Goal: Task Accomplishment & Management: Manage account settings

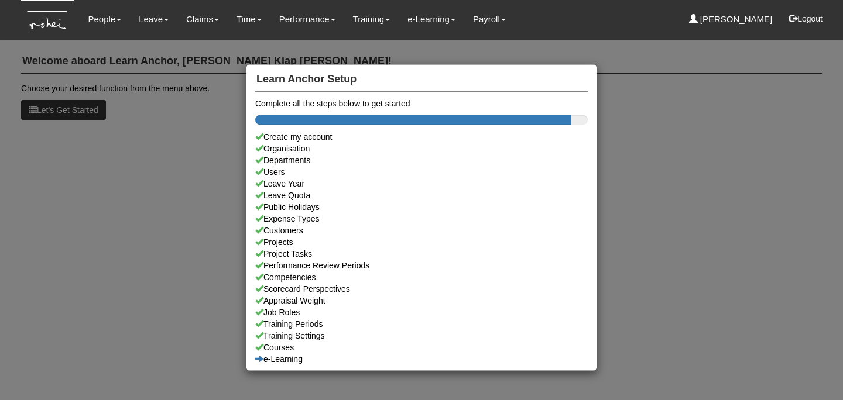
click at [44, 187] on div "Learn Anchor Setup Complete all the steps below to get started Create my accoun…" at bounding box center [421, 200] width 843 height 400
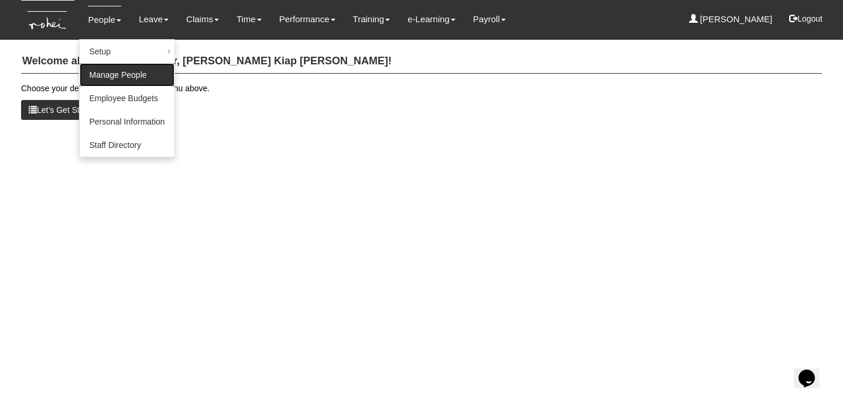
click at [108, 69] on link "Manage People" at bounding box center [127, 74] width 94 height 23
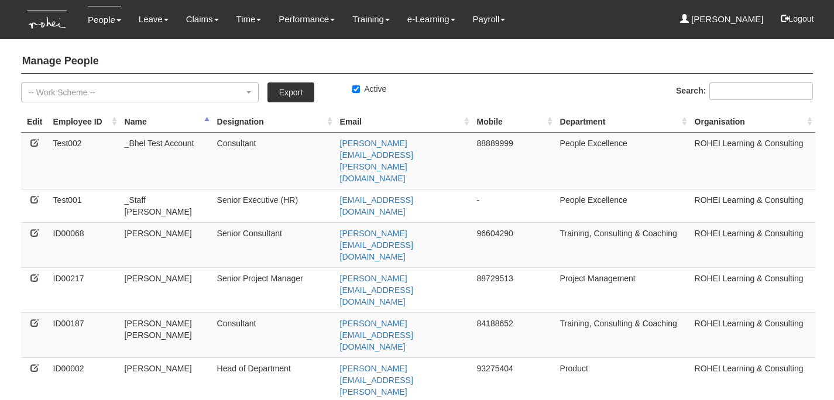
select select "50"
click at [356, 89] on input "Active" at bounding box center [356, 89] width 8 height 8
checkbox input "false"
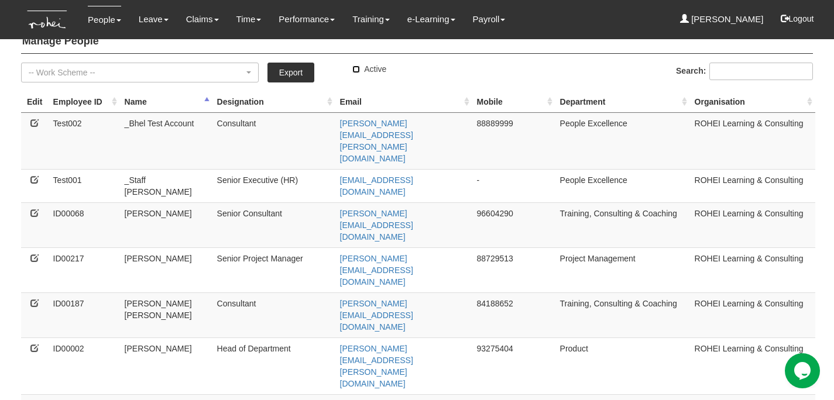
scroll to position [27, 0]
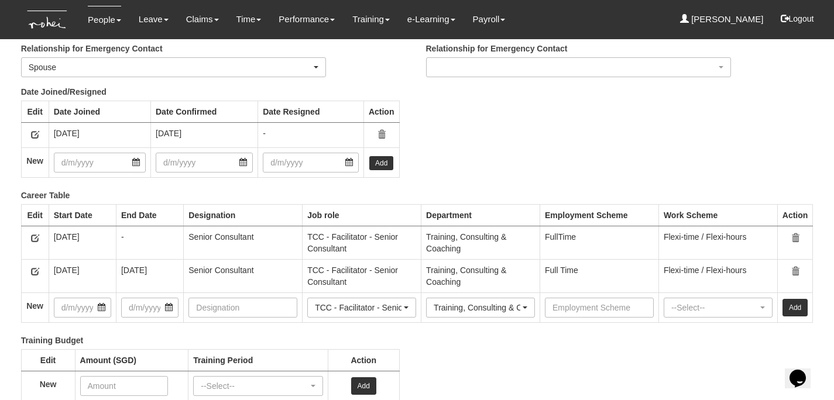
scroll to position [1484, 0]
copy div "24/9/2021"
drag, startPoint x: 163, startPoint y: 269, endPoint x: 116, endPoint y: 269, distance: 46.8
click at [116, 269] on td "24/9/2021" at bounding box center [149, 276] width 67 height 33
click at [634, 87] on div "Date Joined/Resigned Edit Date Joined Date Confirmed Date Resigned Action 18/8/…" at bounding box center [409, 139] width 810 height 104
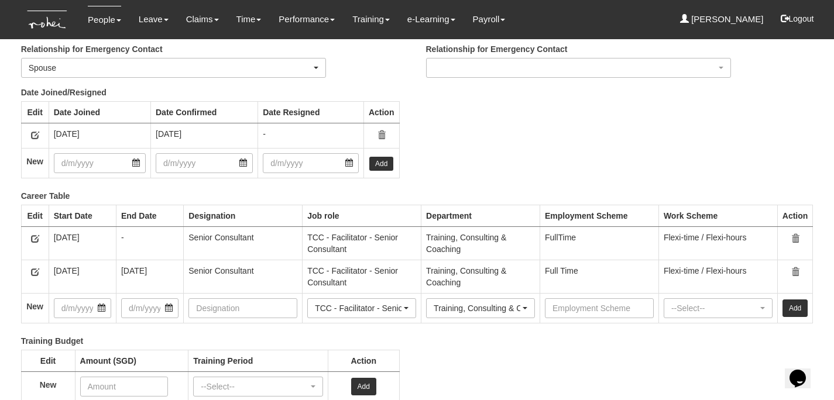
click at [626, 111] on div "Date Joined/Resigned Edit Date Joined Date Confirmed Date Resigned Action 18/8/…" at bounding box center [409, 139] width 810 height 104
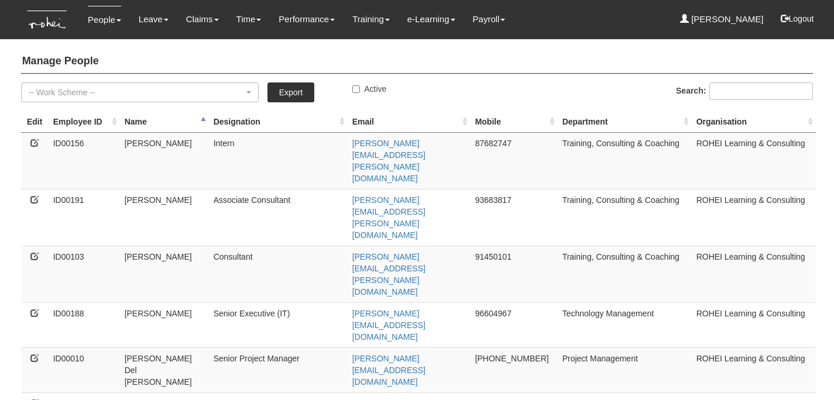
select select "50"
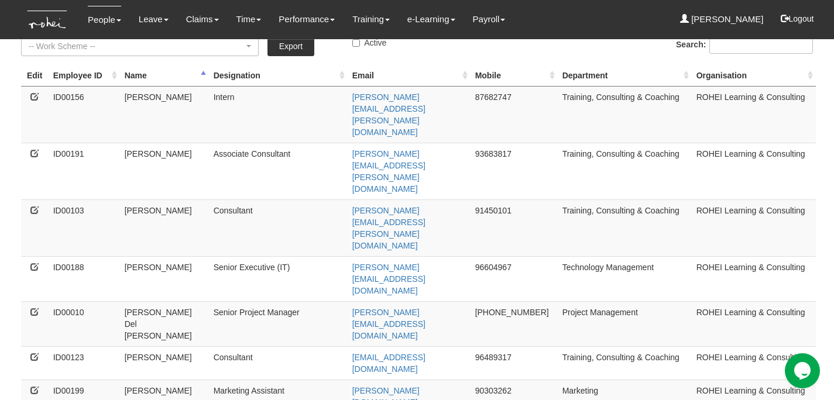
scroll to position [55, 0]
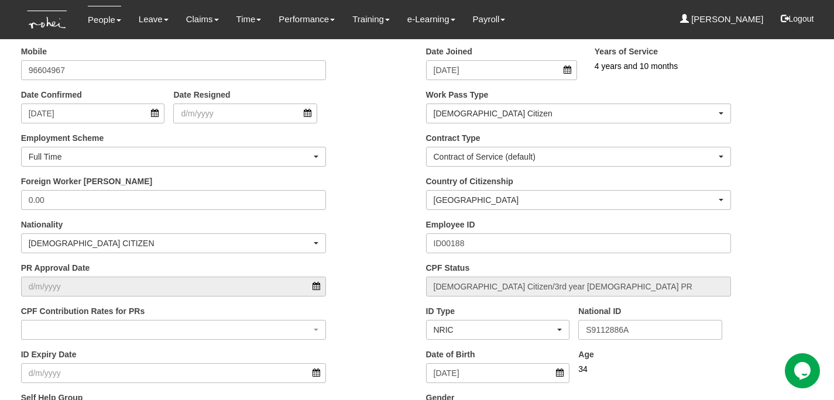
scroll to position [366, 0]
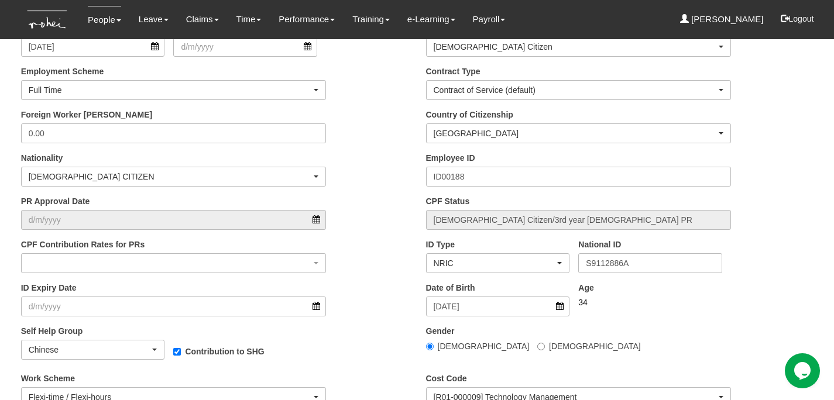
click at [411, 138] on div "Foreign Worker Levy 0.00" at bounding box center [214, 130] width 405 height 43
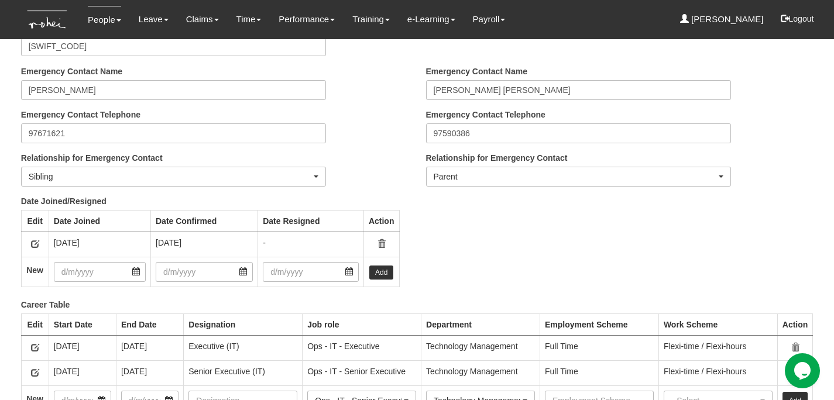
click at [411, 138] on div "Emergency Contact Name Nicholas Tan Emergency Contact Telephone 97671621 Relati…" at bounding box center [214, 131] width 405 height 130
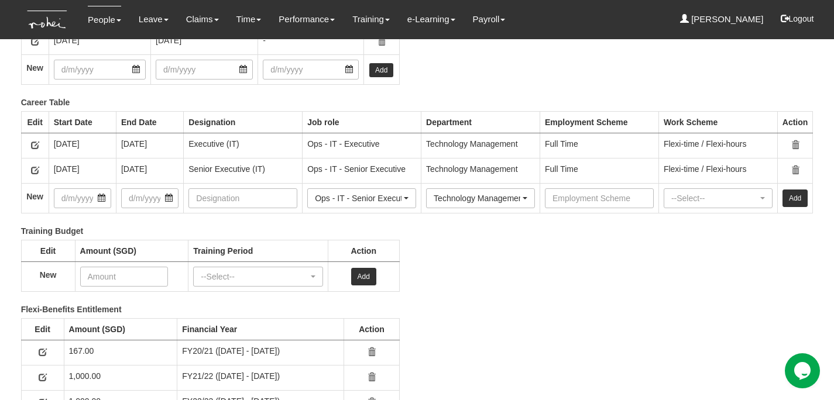
scroll to position [1578, 0]
copy div "18/10/2024"
drag, startPoint x: 167, startPoint y: 167, endPoint x: 121, endPoint y: 167, distance: 45.6
click at [121, 167] on div "18/10/2024" at bounding box center [149, 169] width 57 height 12
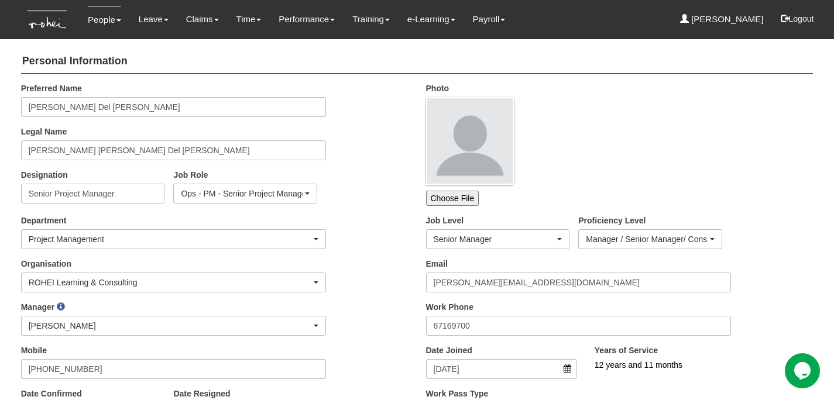
click at [356, 243] on div "Department Business Development Commercial Corporate Corporate Dept Corporate P…" at bounding box center [214, 236] width 405 height 43
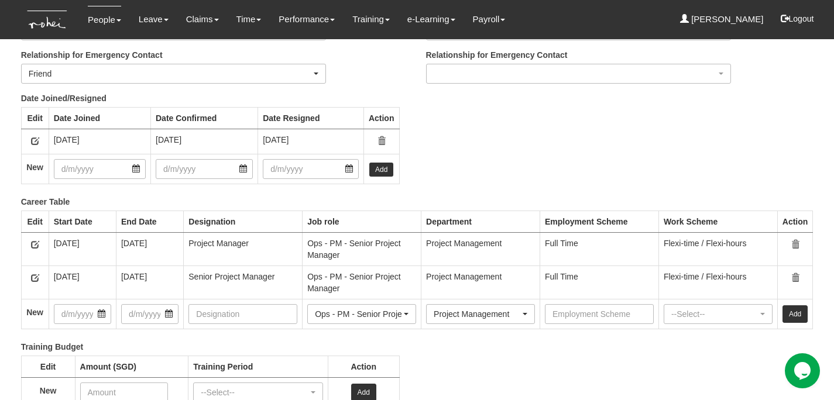
scroll to position [1510, 0]
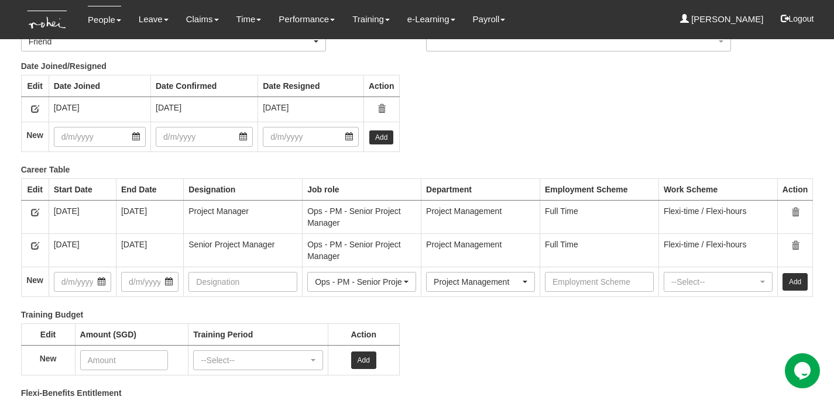
copy div "[DATE]"
drag, startPoint x: 172, startPoint y: 239, endPoint x: 120, endPoint y: 245, distance: 52.5
click at [120, 245] on td "[DATE]" at bounding box center [149, 249] width 67 height 33
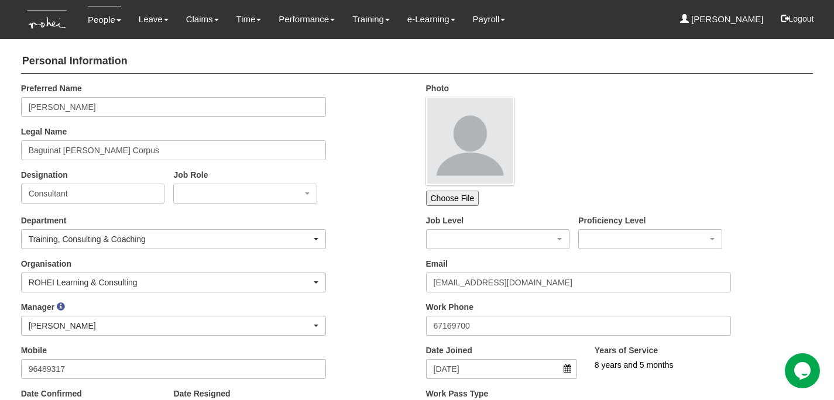
click at [406, 206] on div "Preferred Name Angel Baguinat Legal Name Baguinat Angel Marie Corpus Designatio…" at bounding box center [214, 148] width 405 height 130
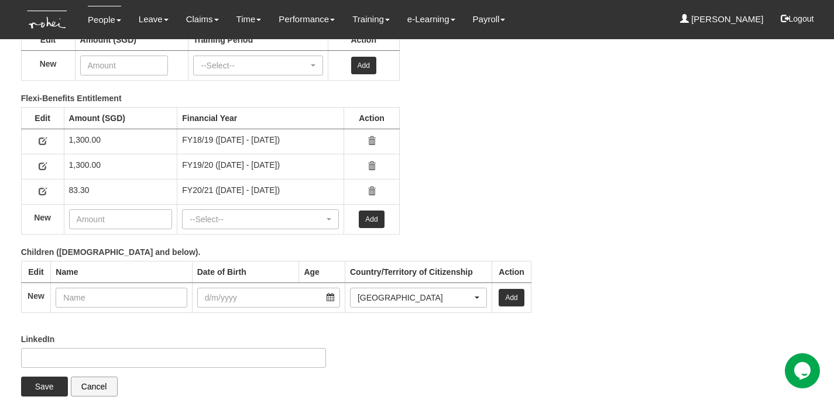
scroll to position [1727, 0]
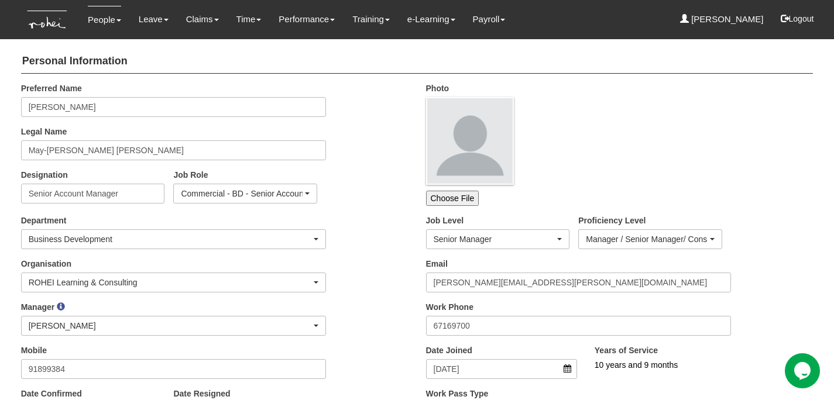
click at [369, 199] on div "Preferred Name Ann Romey Legal Name May-ann Bitangcor Romey Designation Senior …" at bounding box center [214, 148] width 405 height 130
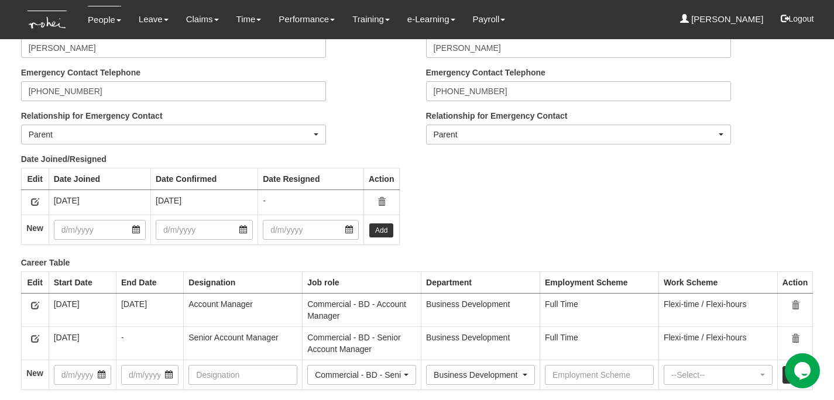
scroll to position [1417, 0]
click at [32, 198] on icon "button" at bounding box center [35, 202] width 8 height 8
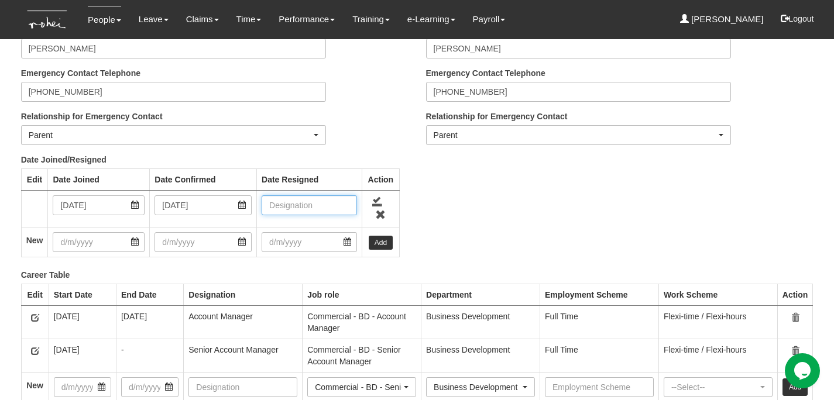
click at [292, 206] on input "text" at bounding box center [309, 205] width 95 height 20
type input "31/03/2025"
click at [377, 198] on link at bounding box center [377, 201] width 11 height 11
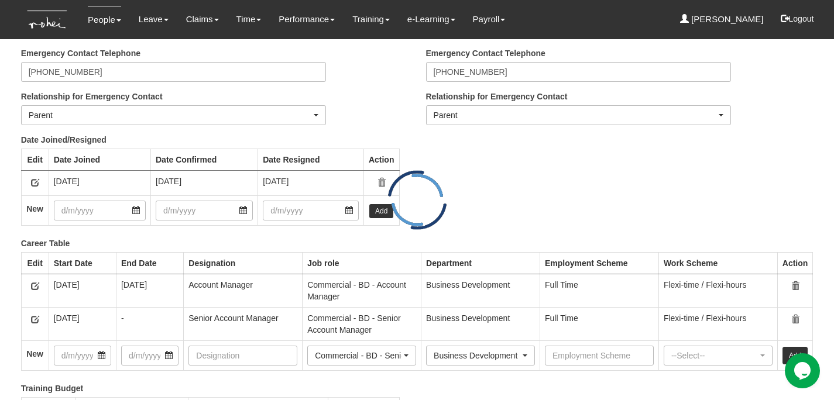
scroll to position [1461, 0]
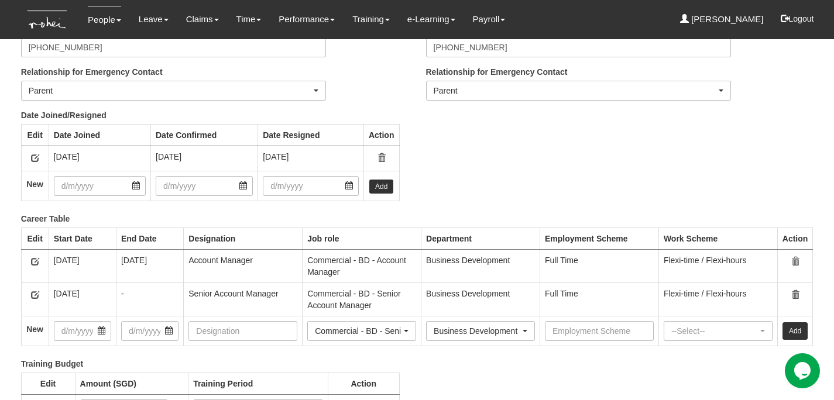
click at [36, 291] on icon "button" at bounding box center [35, 295] width 8 height 8
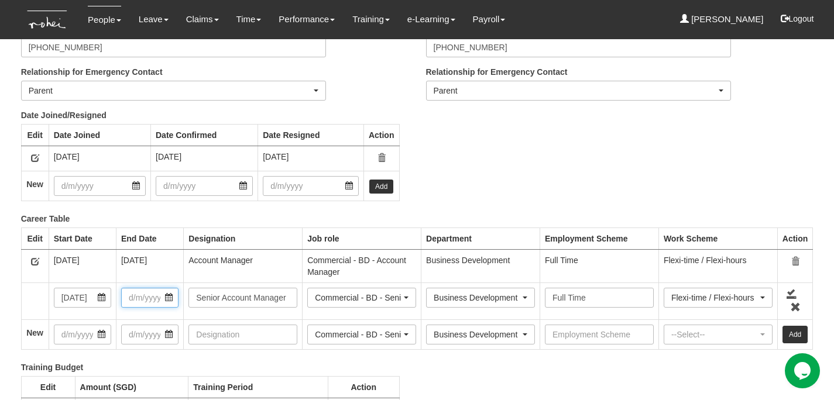
click at [150, 294] on input "text" at bounding box center [149, 298] width 57 height 20
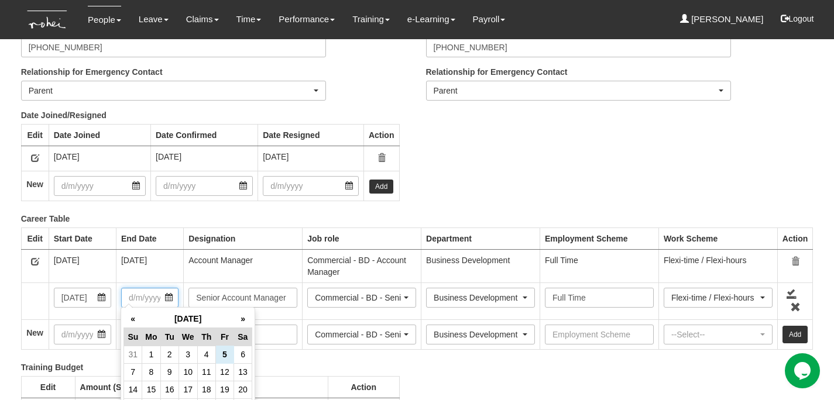
paste input "31/3/2025"
type input "31/3/2025"
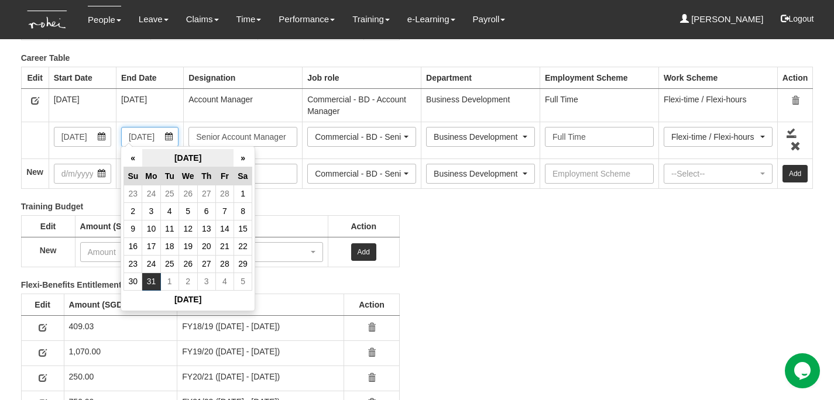
scroll to position [1638, 0]
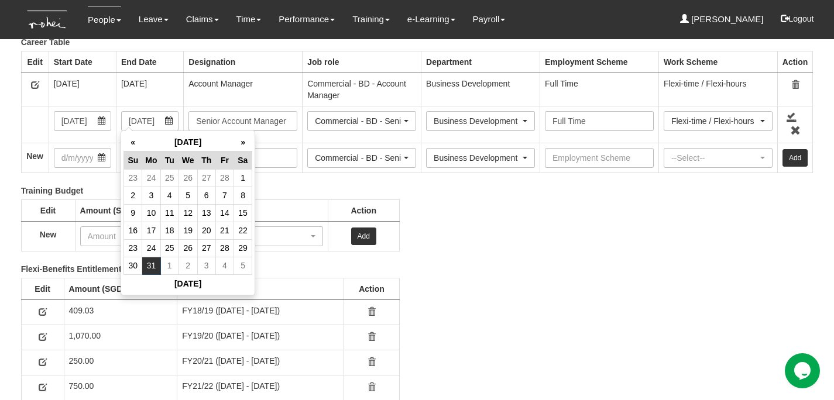
click at [472, 263] on div "Flexi-Benefits Entitlement Edit Amount (SGD) Financial Year Action 409.03 FY18/…" at bounding box center [409, 365] width 810 height 204
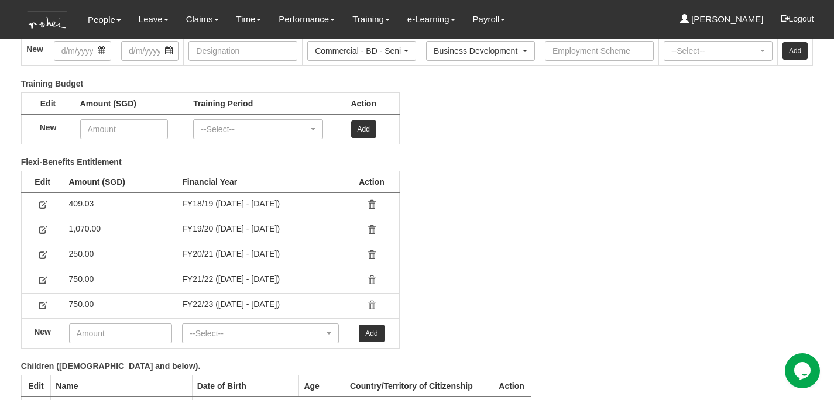
scroll to position [1872, 0]
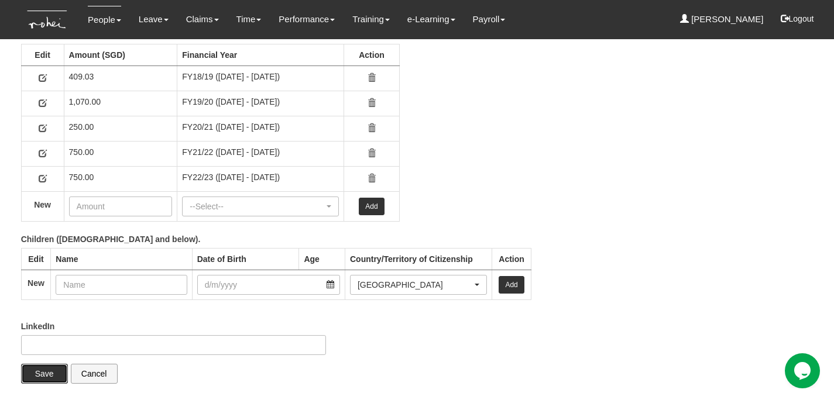
click at [44, 369] on input "Save" at bounding box center [44, 374] width 47 height 20
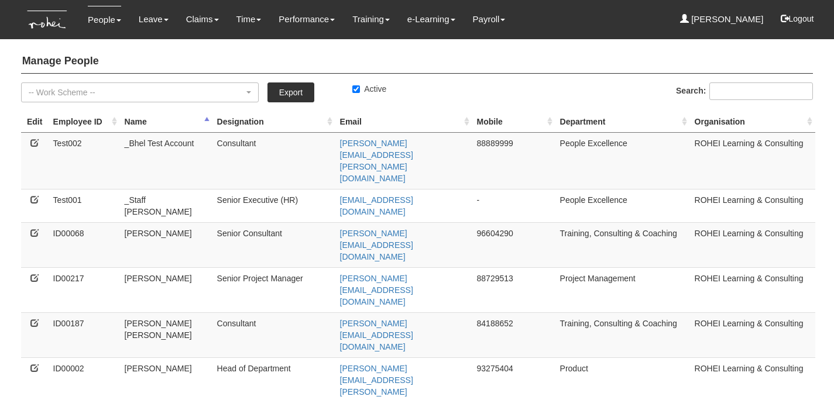
select select "50"
click at [358, 91] on input "Active" at bounding box center [356, 89] width 8 height 8
checkbox input "false"
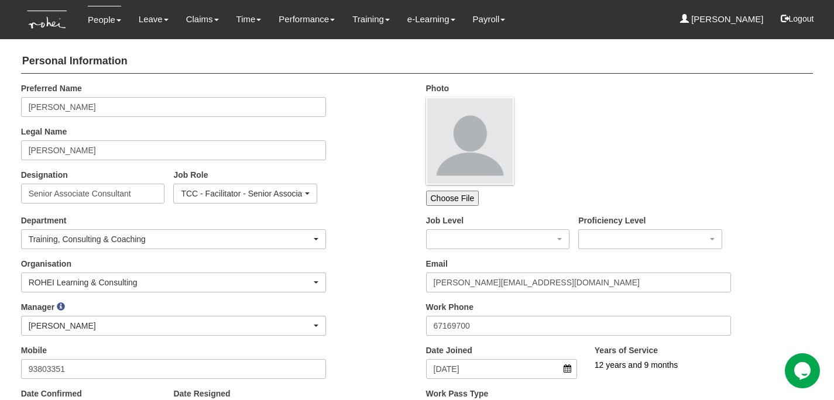
click at [374, 207] on div "Preferred Name [PERSON_NAME] Legal Name [PERSON_NAME] Designation Senior Associ…" at bounding box center [214, 148] width 405 height 130
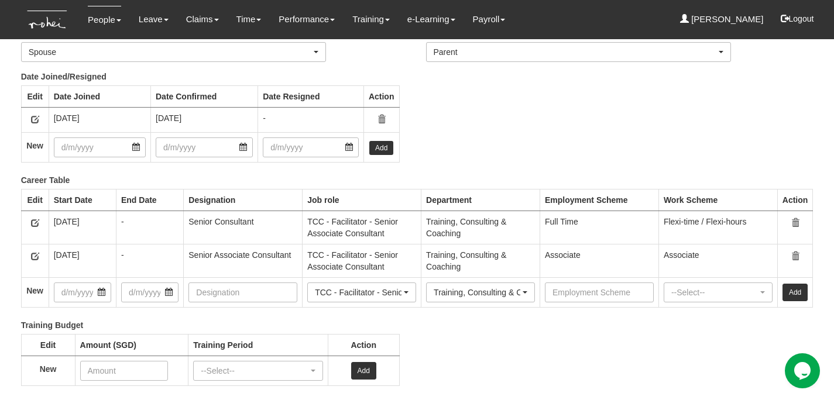
scroll to position [1502, 0]
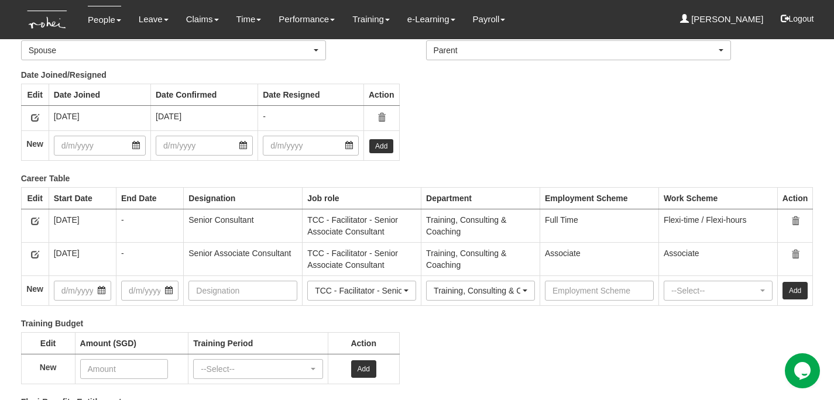
click at [39, 217] on button "button" at bounding box center [35, 221] width 18 height 15
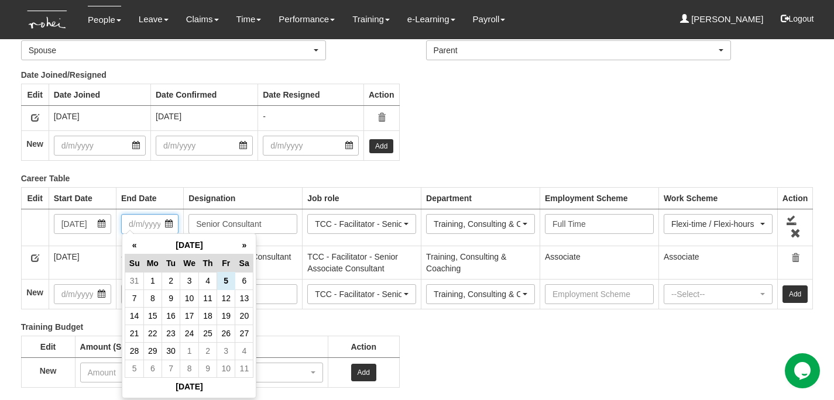
click at [170, 223] on input "text" at bounding box center [149, 224] width 57 height 20
click at [138, 248] on th "«" at bounding box center [134, 245] width 18 height 18
click at [156, 366] on td "30" at bounding box center [152, 369] width 18 height 18
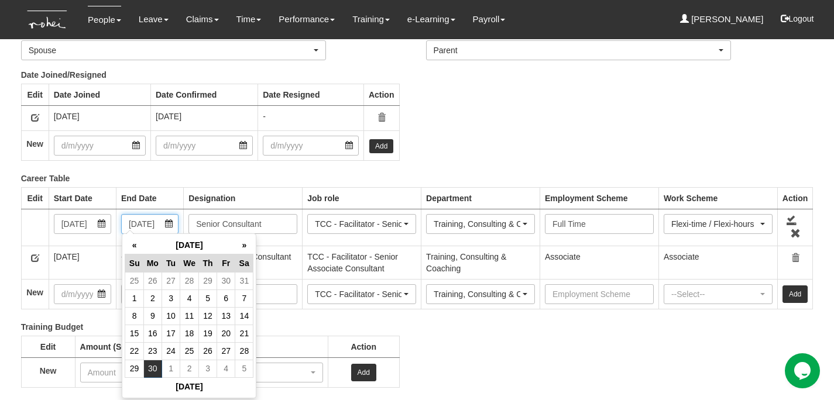
click at [156, 221] on input "[DATE]" at bounding box center [149, 224] width 57 height 20
type input "30/6/225"
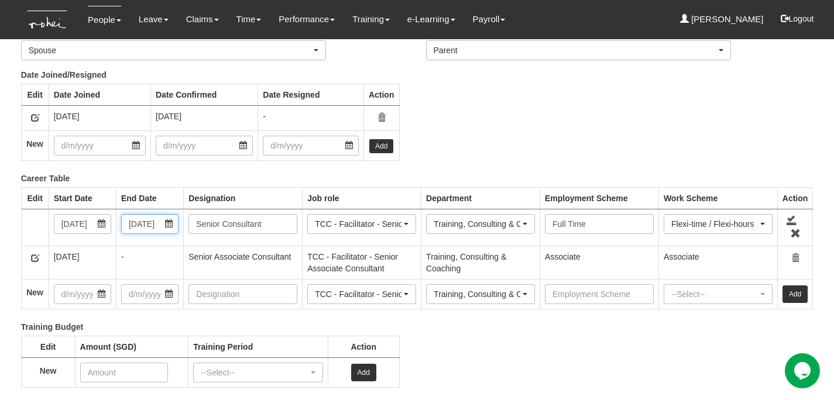
scroll to position [0, 2]
type input "[DATE]"
click at [788, 217] on link at bounding box center [791, 220] width 11 height 11
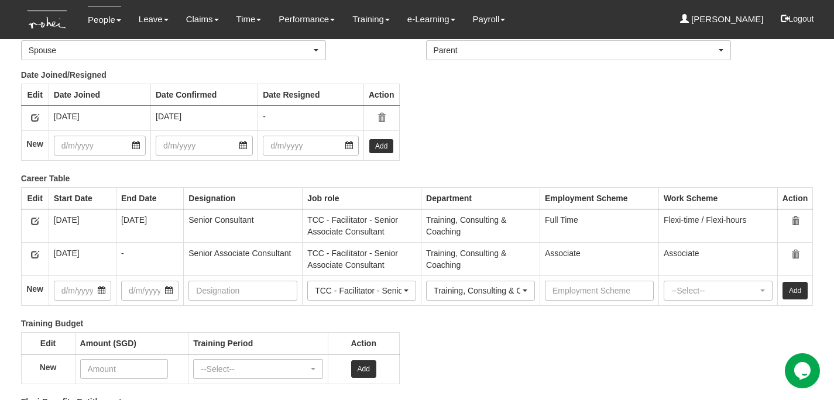
click at [32, 217] on icon "button" at bounding box center [35, 221] width 8 height 8
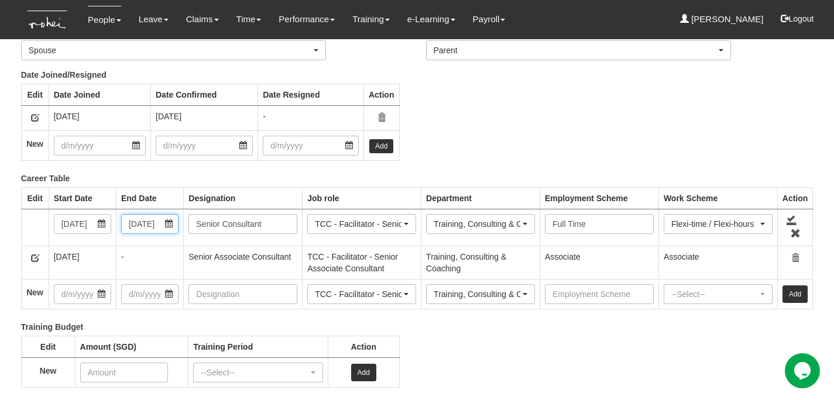
click at [145, 224] on input "2/7/2025" at bounding box center [149, 224] width 57 height 20
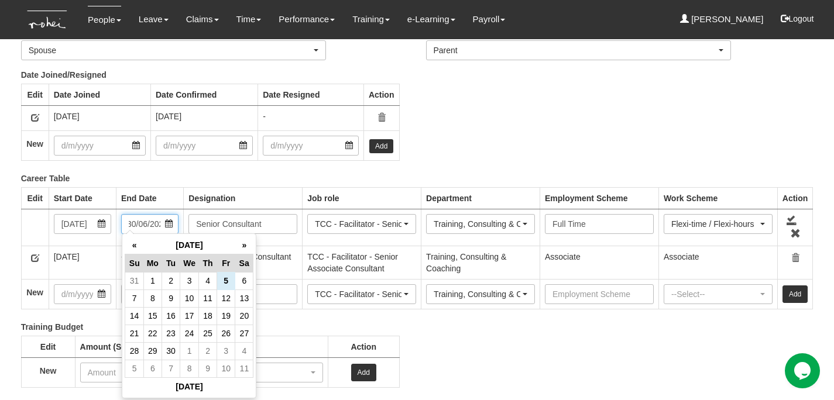
scroll to position [0, 11]
type input "30/6/2020"
click at [325, 321] on div "Training Budget Edit Amount (SGD) Training Period Action New --Select-- FY22/23…" at bounding box center [210, 360] width 396 height 78
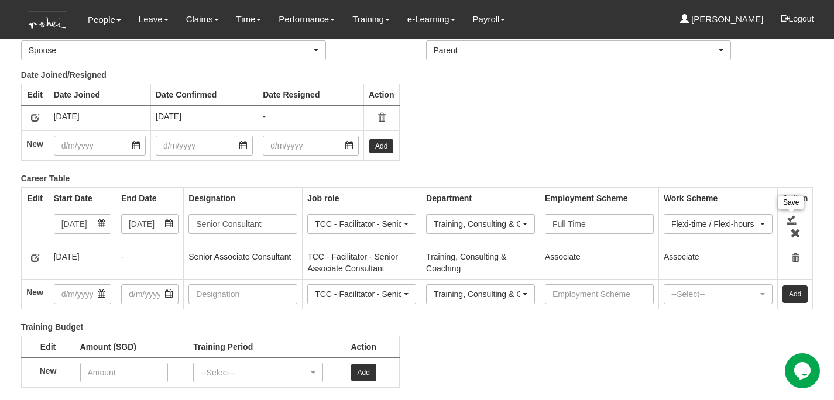
click at [790, 215] on link at bounding box center [791, 220] width 11 height 11
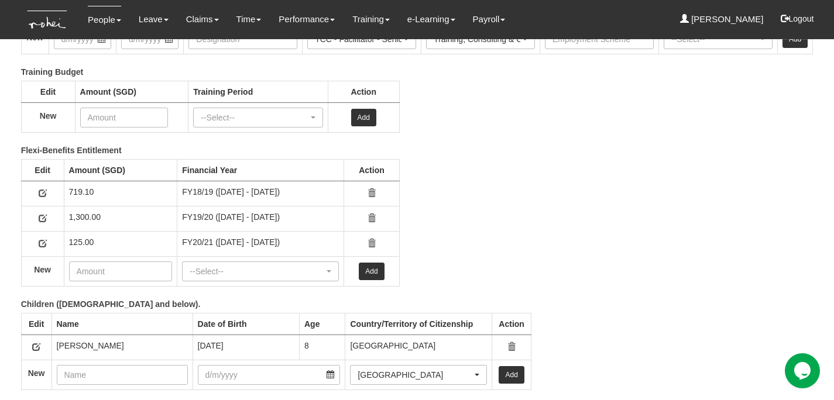
scroll to position [1844, 0]
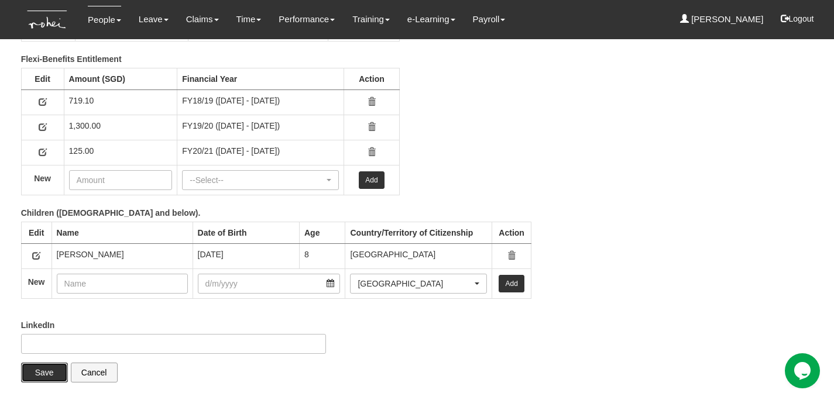
click at [47, 367] on input "Save" at bounding box center [44, 373] width 47 height 20
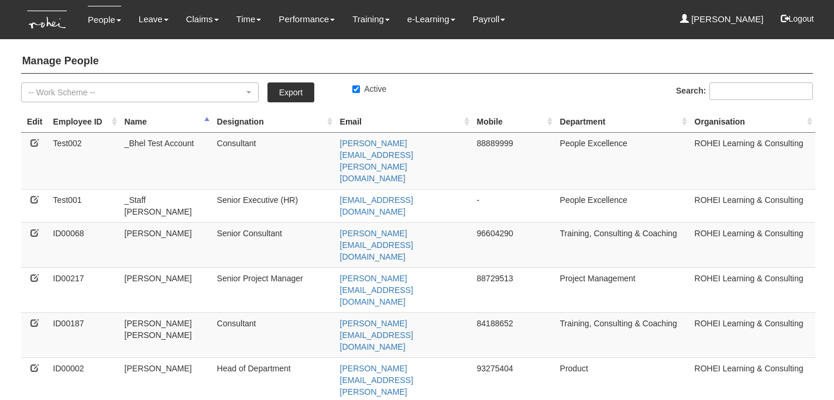
select select "50"
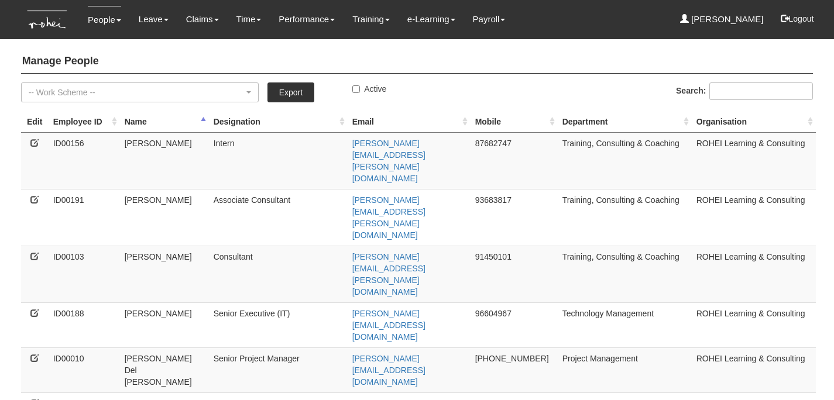
select select "50"
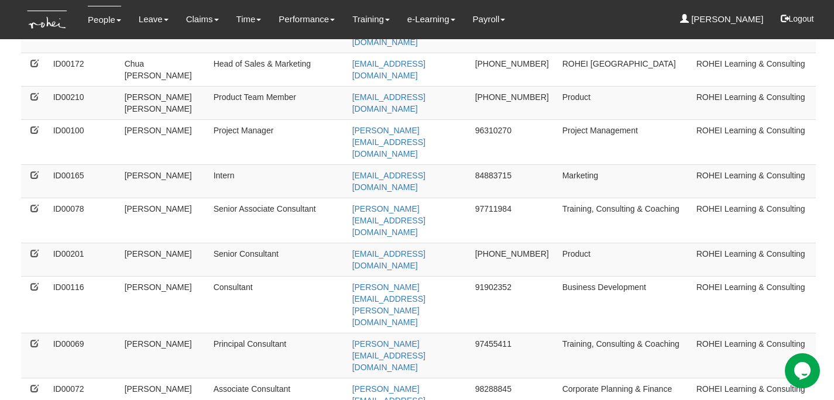
scroll to position [861, 0]
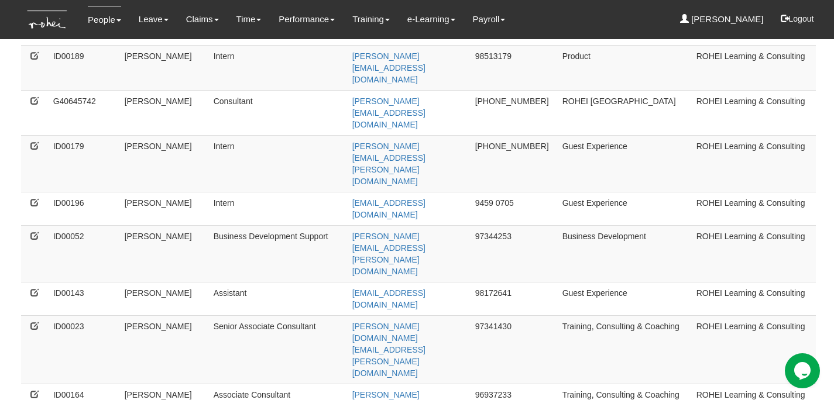
scroll to position [0, 0]
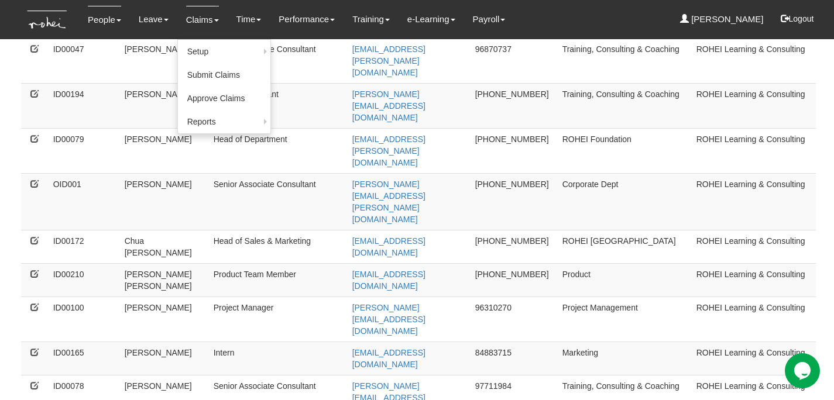
scroll to position [646, 0]
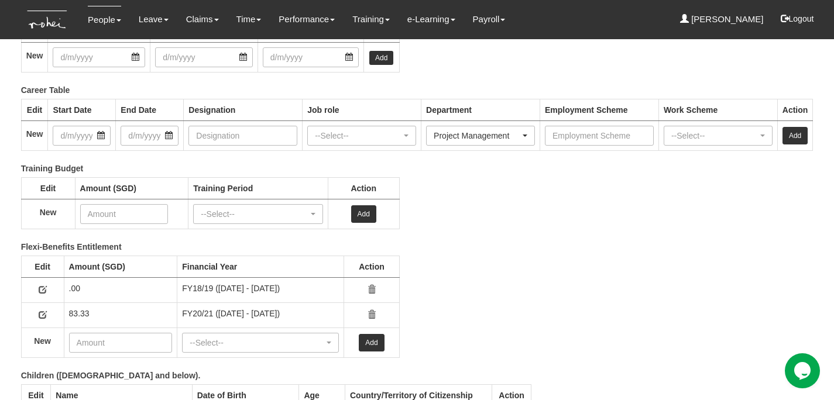
scroll to position [1593, 0]
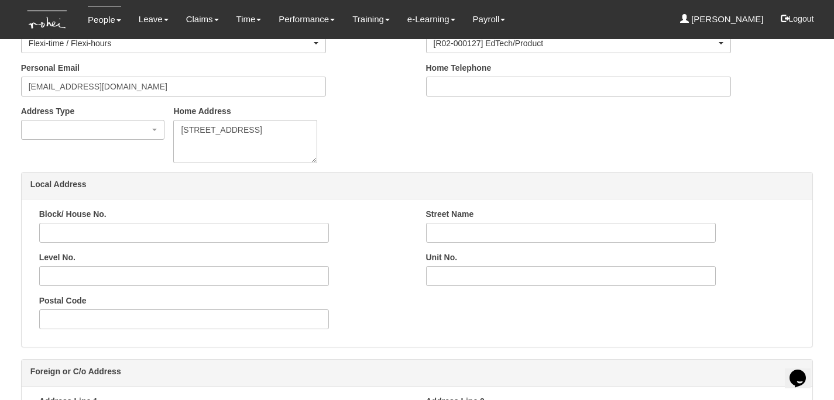
click at [372, 178] on div "Local Address" at bounding box center [417, 186] width 791 height 27
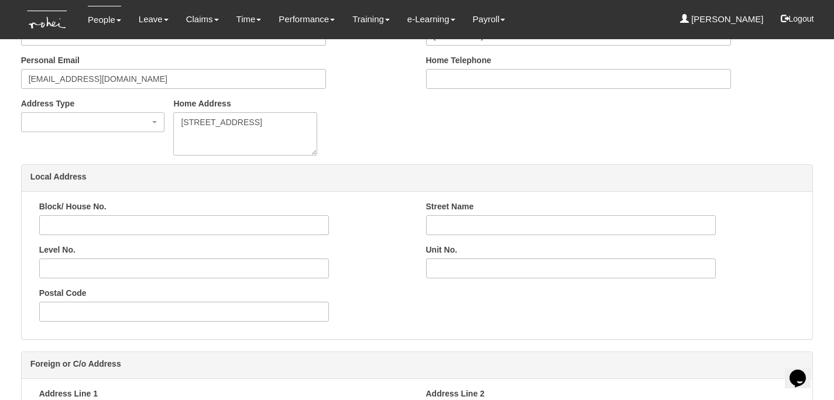
scroll to position [746, 0]
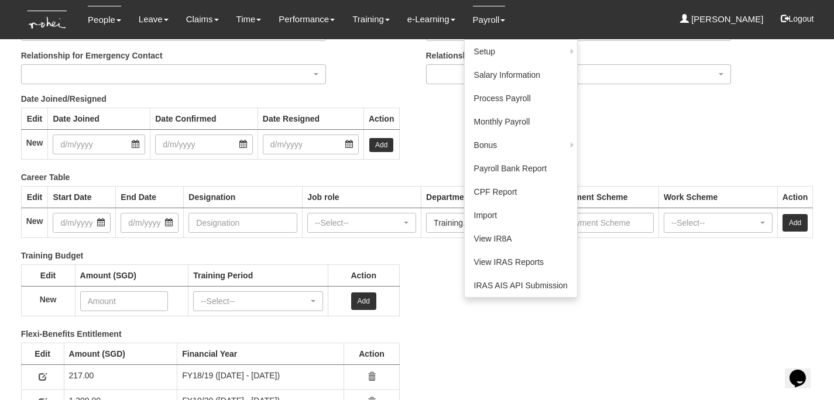
scroll to position [1509, 0]
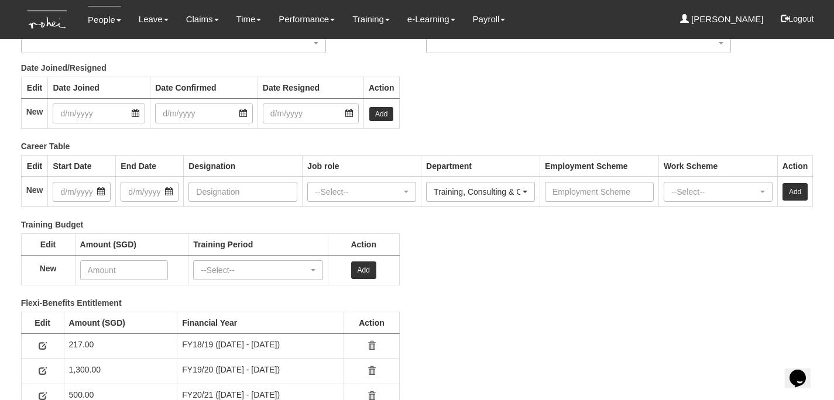
click at [455, 243] on div "Training Budget Edit Amount (SGD) Training Period Action New --Select-- FY22/23…" at bounding box center [409, 258] width 810 height 78
